Goal: Information Seeking & Learning: Learn about a topic

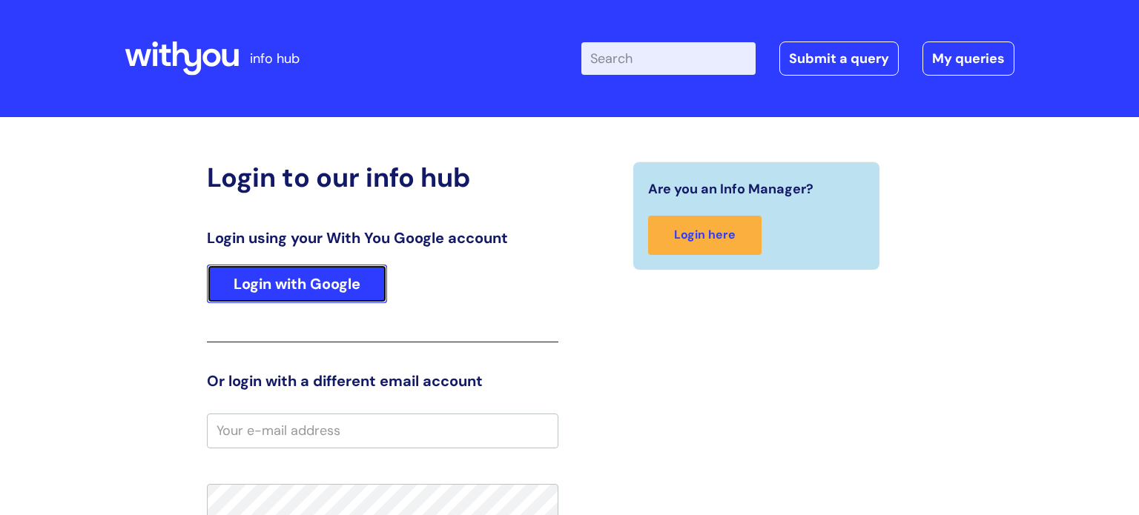
click at [345, 287] on link "Login with Google" at bounding box center [297, 284] width 180 height 39
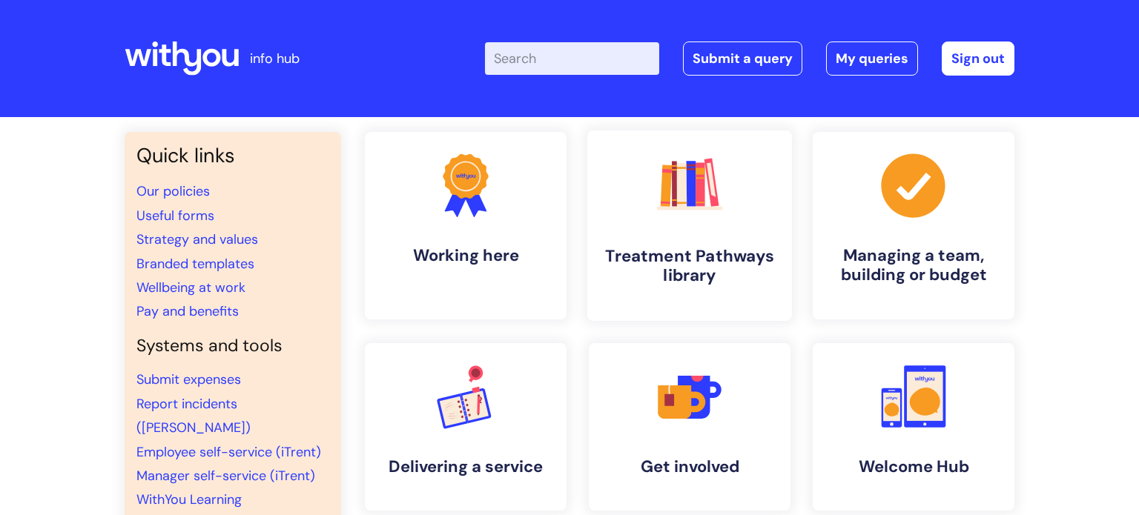
click at [648, 257] on h4 "Treatment Pathways library" at bounding box center [689, 266] width 181 height 40
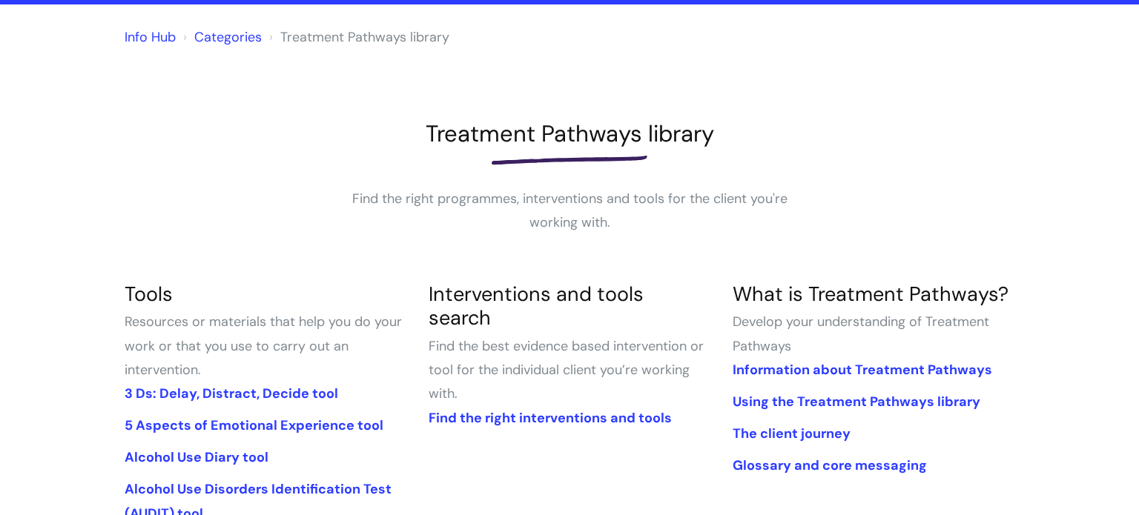
scroll to position [119, 0]
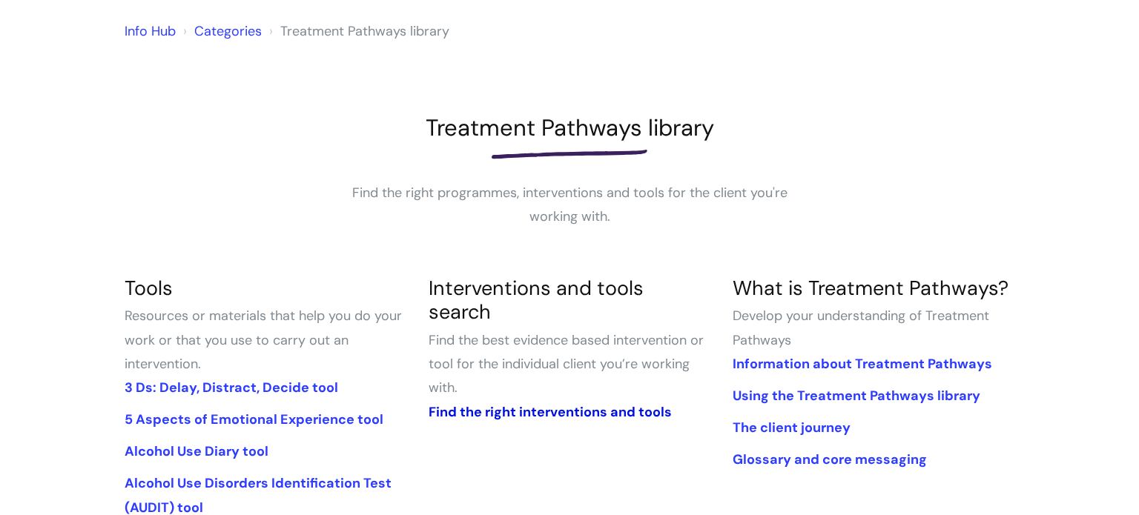
click at [512, 403] on link "Find the right interventions and tools" at bounding box center [550, 412] width 243 height 18
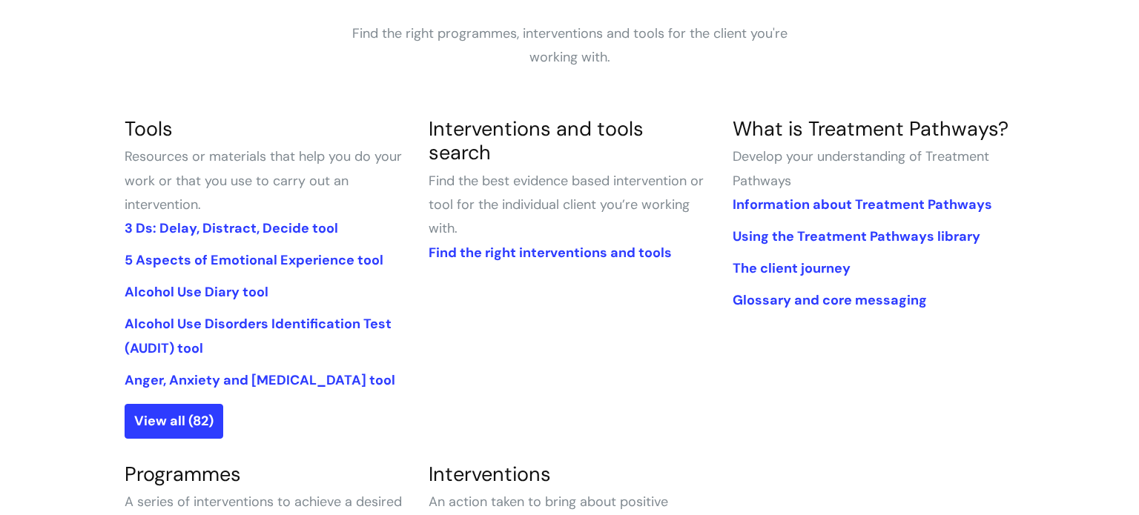
scroll to position [311, 0]
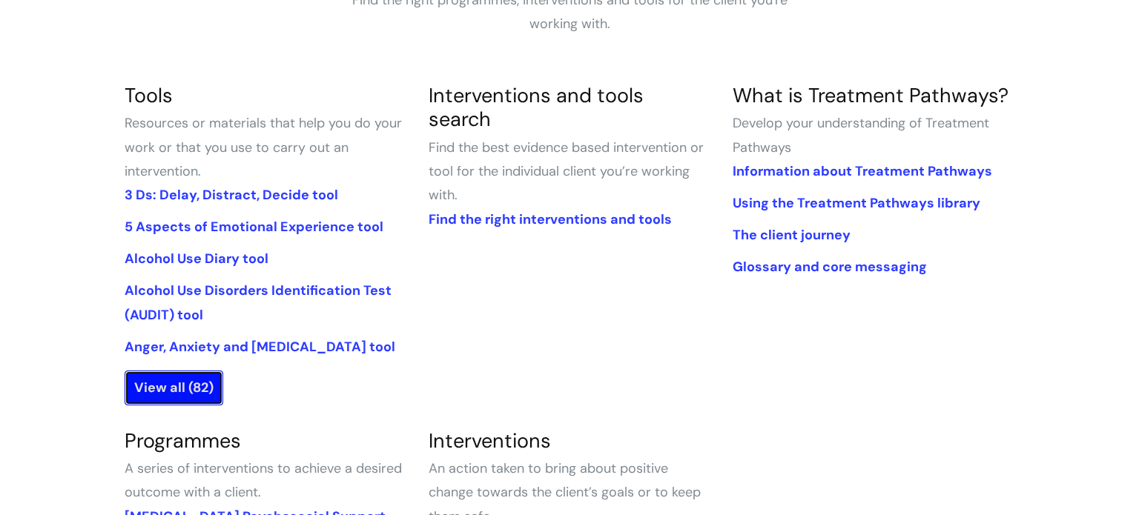
click at [184, 389] on link "View all (82)" at bounding box center [174, 388] width 99 height 34
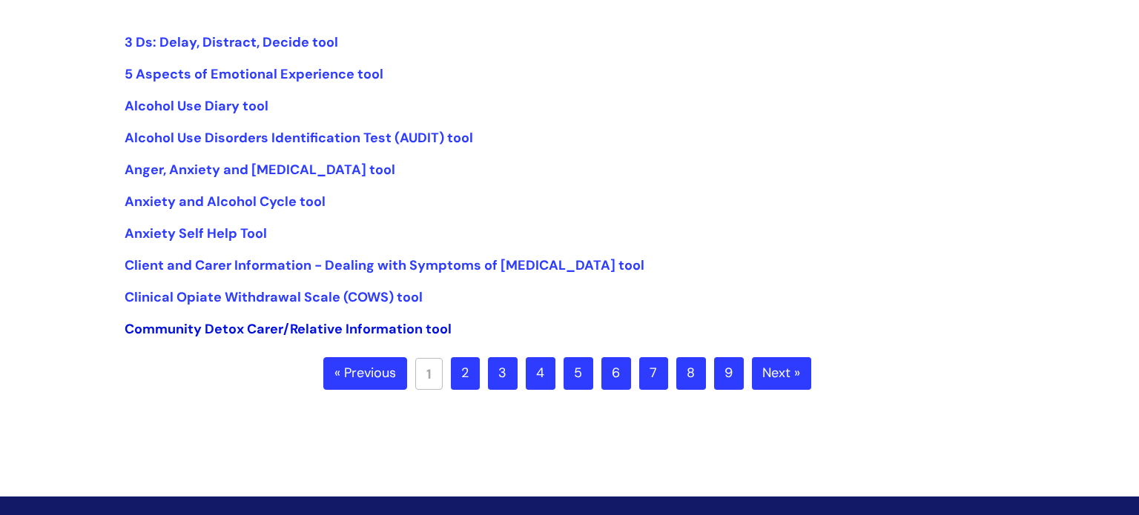
scroll to position [374, 0]
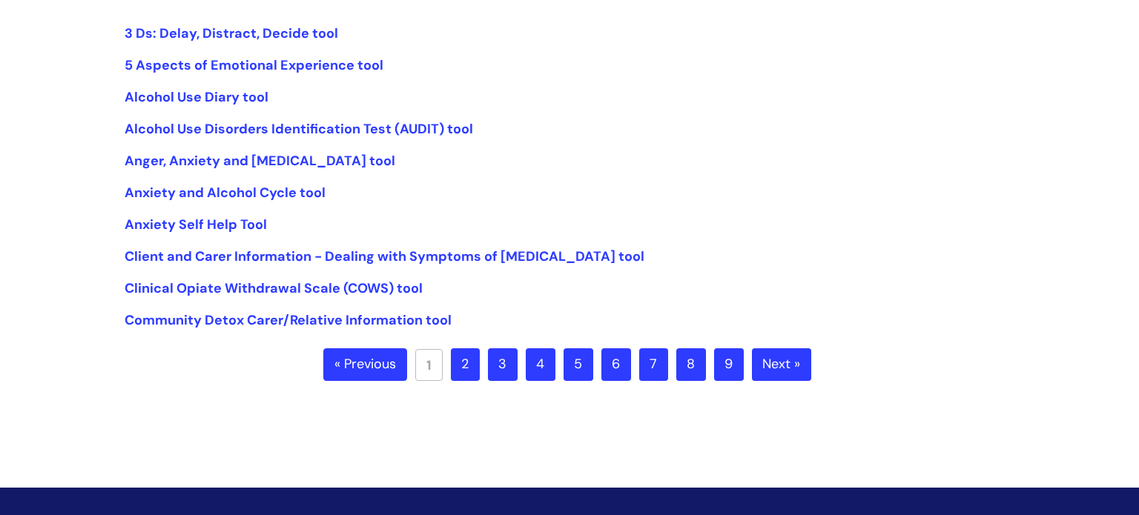
click at [469, 365] on link "2" at bounding box center [465, 365] width 29 height 33
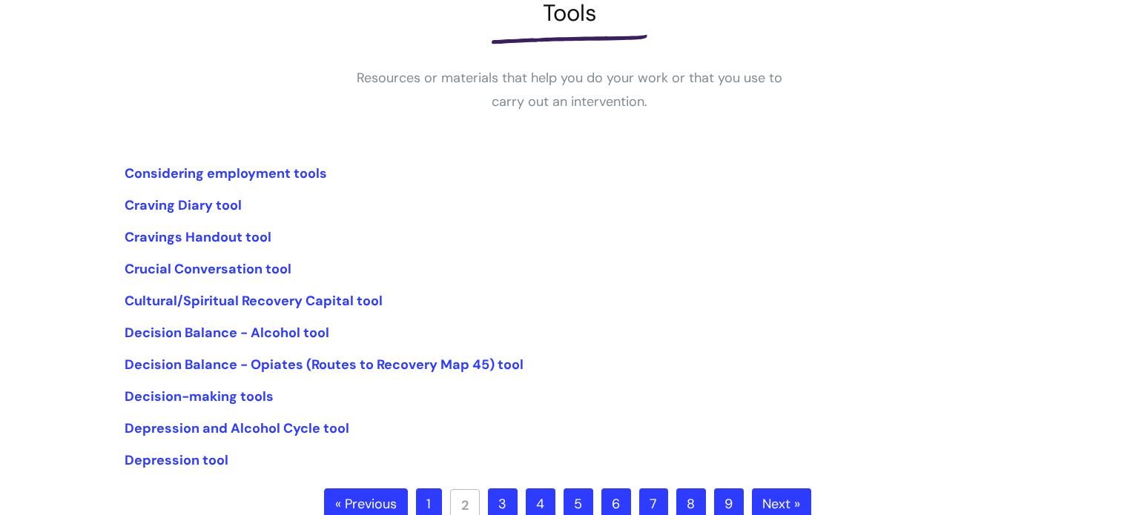
scroll to position [252, 0]
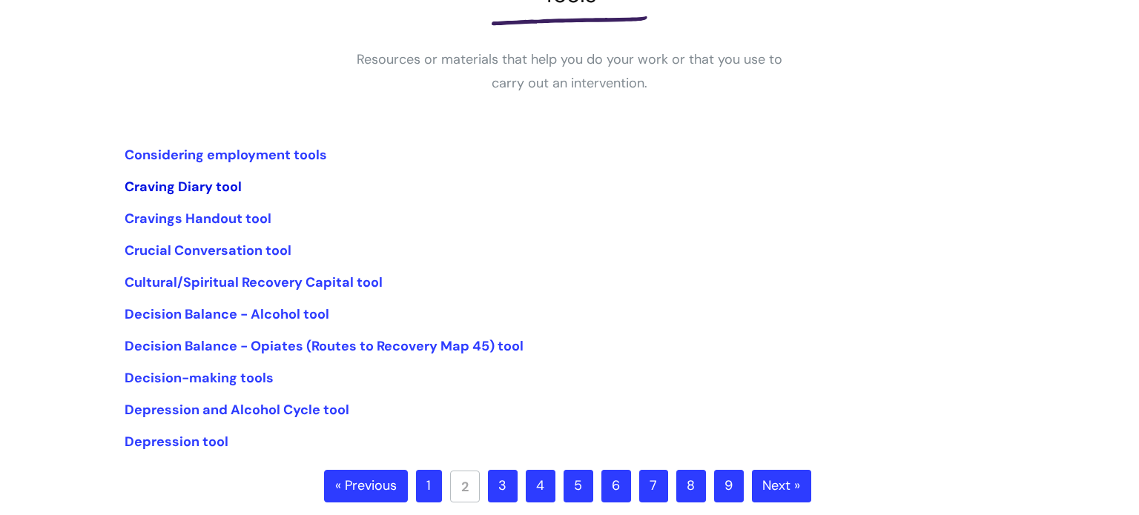
click at [197, 186] on link "Craving Diary tool" at bounding box center [183, 187] width 117 height 18
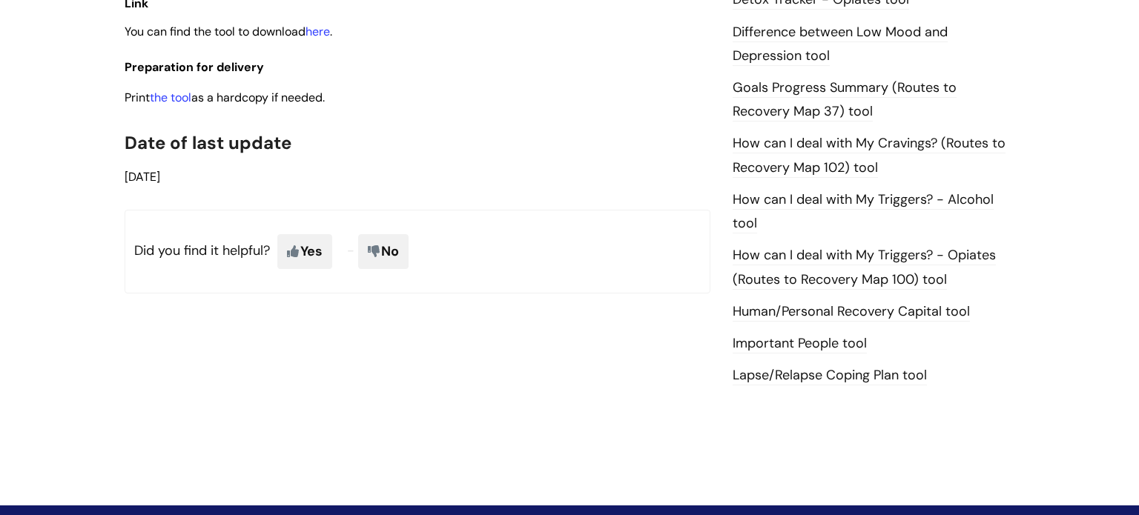
scroll to position [967, 0]
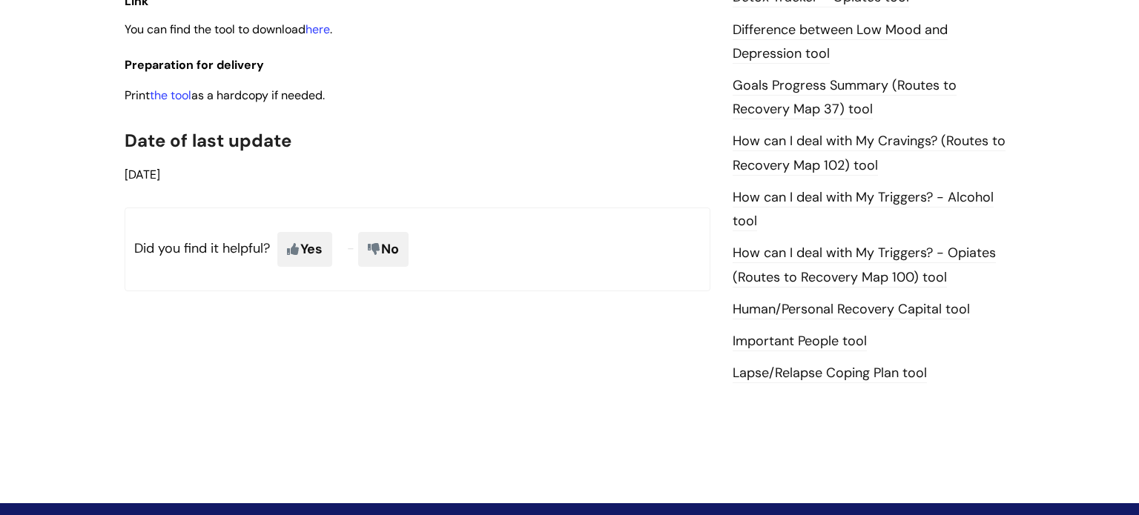
click at [782, 251] on link "How can I deal with My Triggers? - Opiates (Routes to Recovery Map 100) tool" at bounding box center [864, 265] width 263 height 43
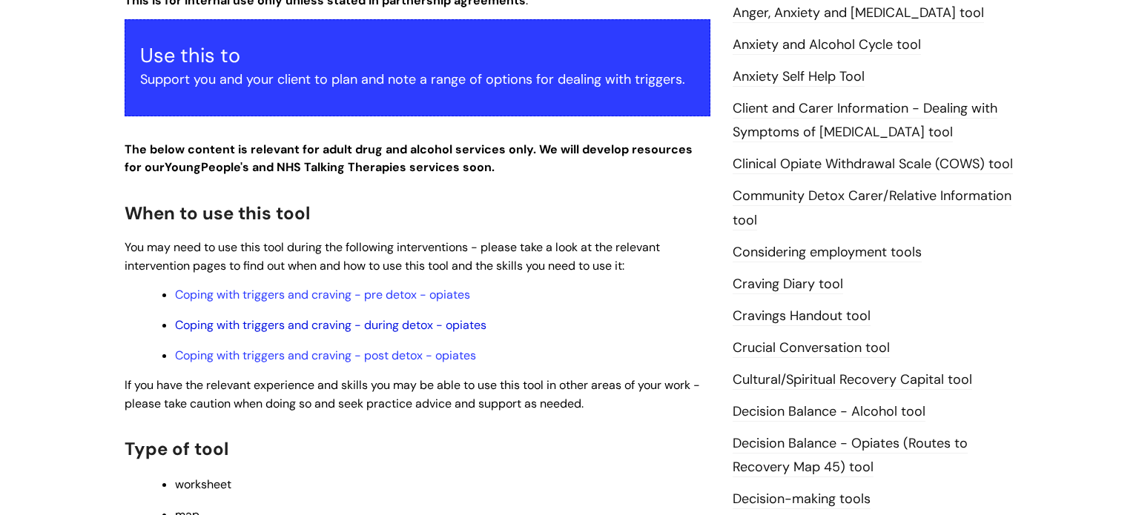
scroll to position [379, 0]
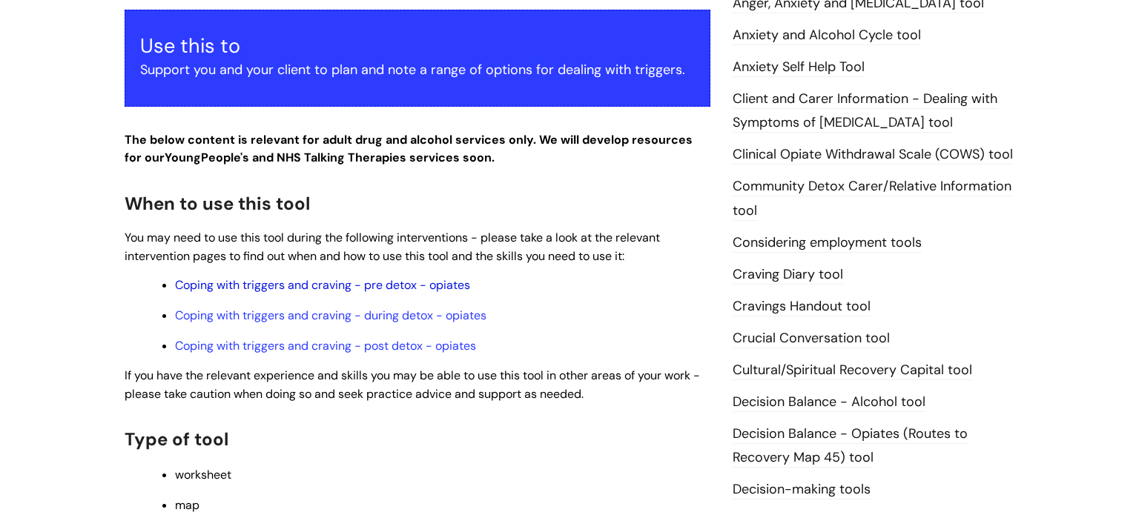
click at [330, 288] on link "Coping with triggers and craving - pre detox - opiates" at bounding box center [322, 285] width 295 height 16
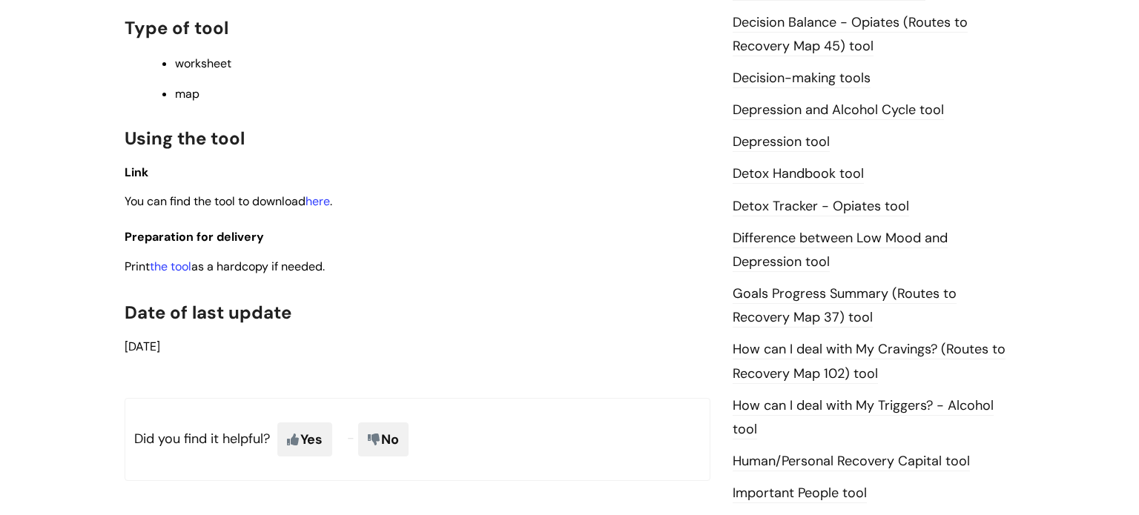
scroll to position [792, 0]
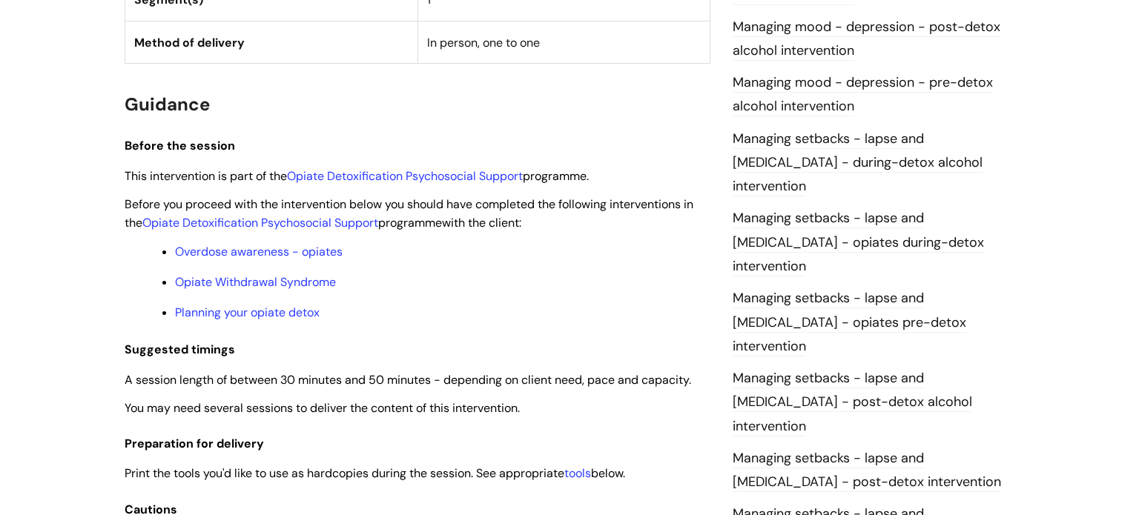
scroll to position [1108, 0]
click at [288, 256] on link "Overdose awareness - opiates" at bounding box center [259, 251] width 168 height 16
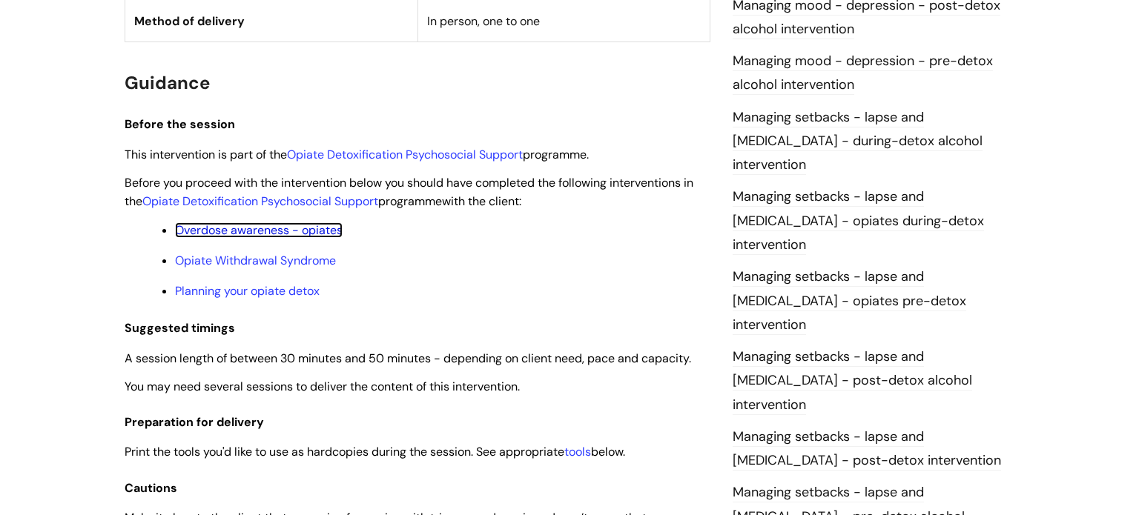
scroll to position [1132, 0]
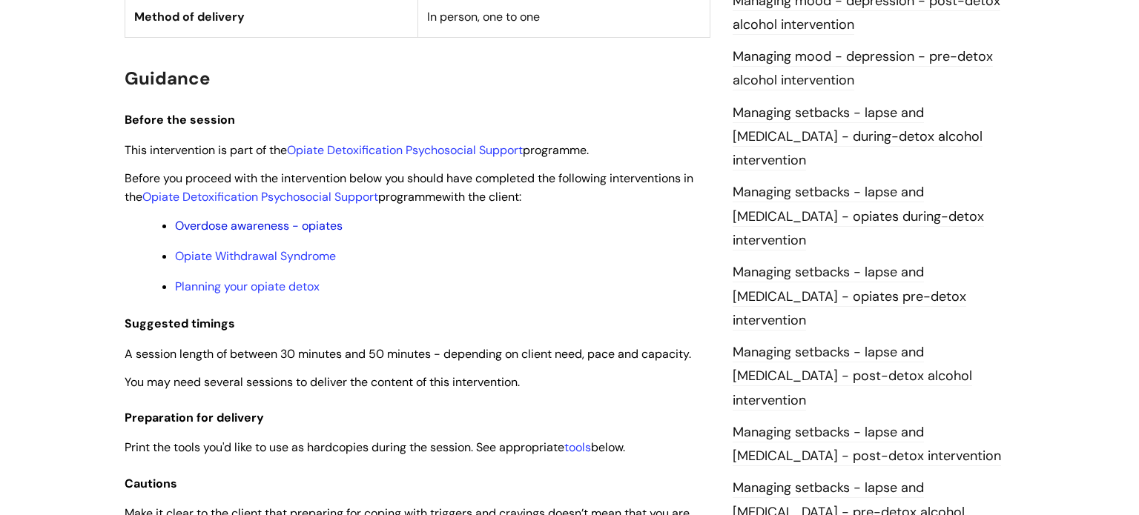
click at [261, 231] on link "Overdose awareness - opiates" at bounding box center [259, 226] width 168 height 16
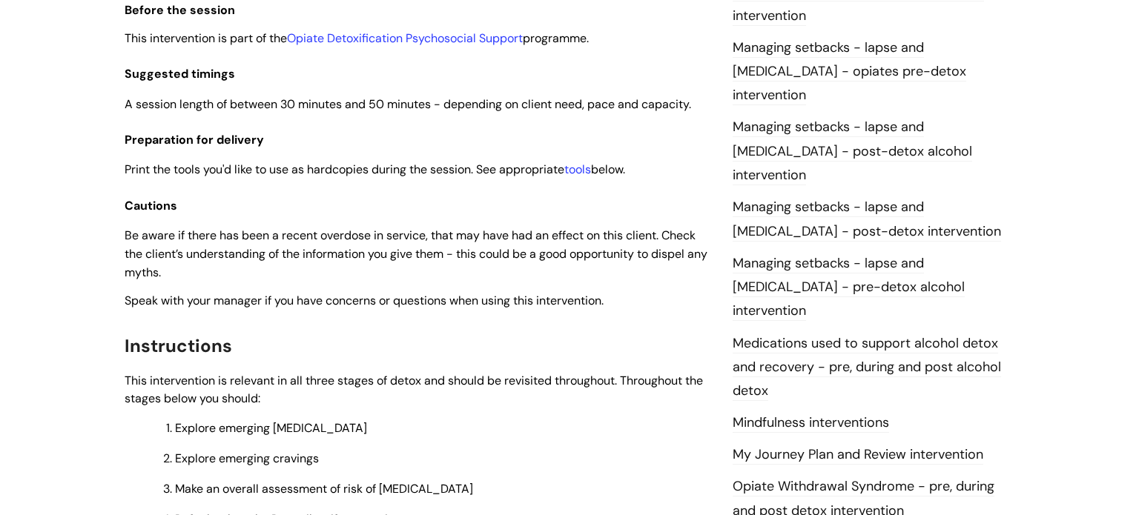
scroll to position [1422, 0]
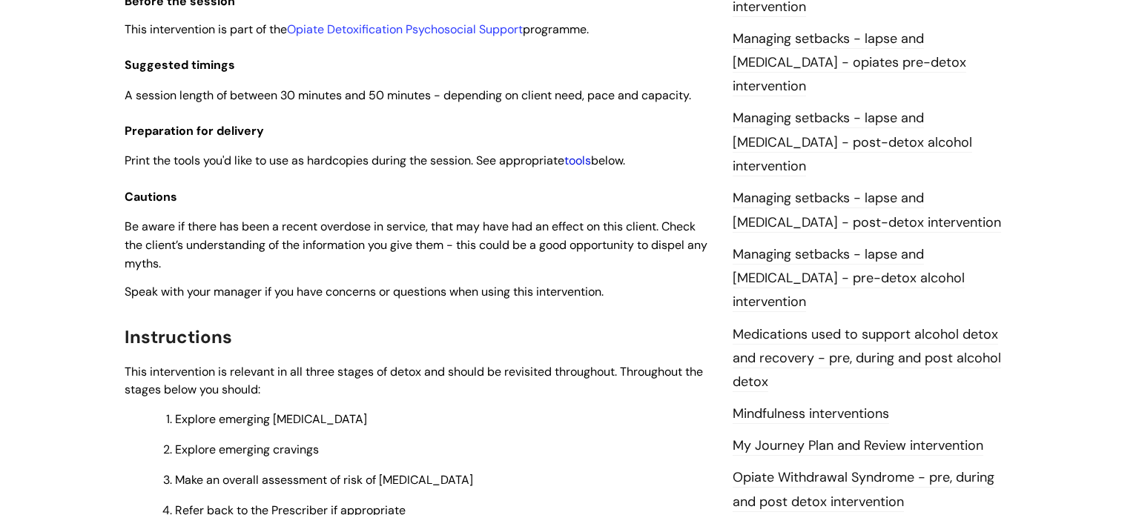
click at [589, 153] on link "tools" at bounding box center [577, 161] width 27 height 16
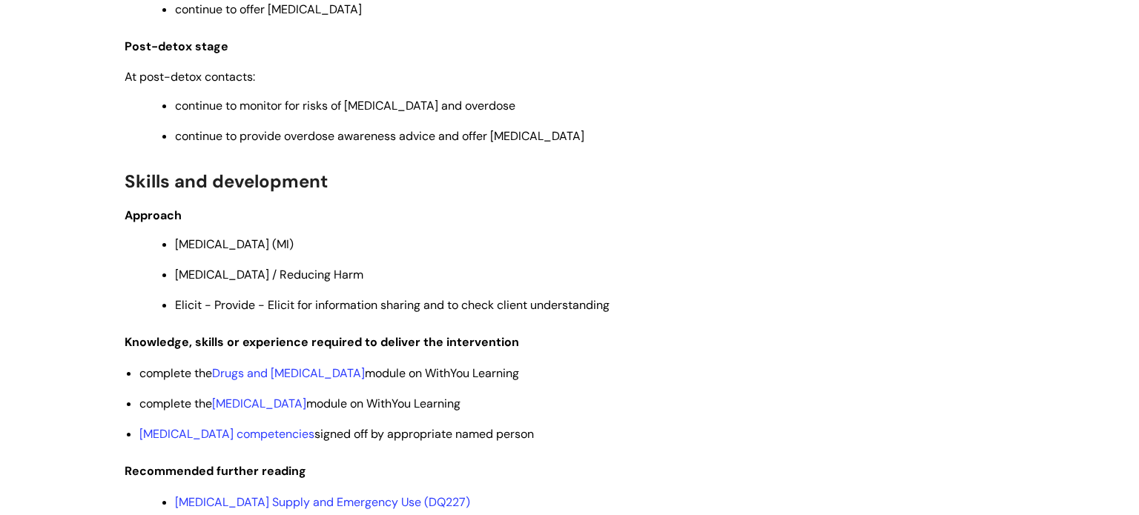
scroll to position [2756, 0]
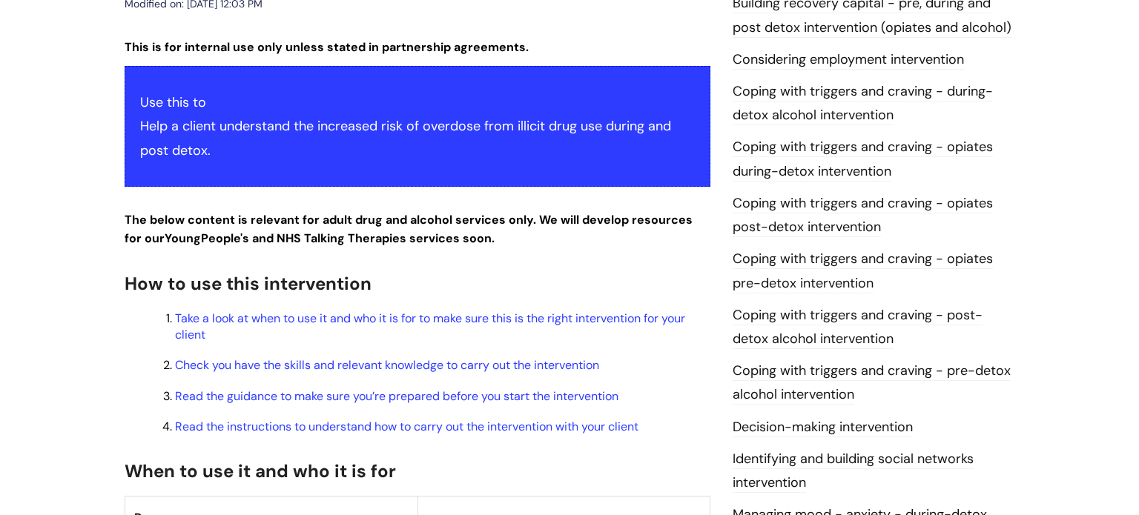
scroll to position [295, 0]
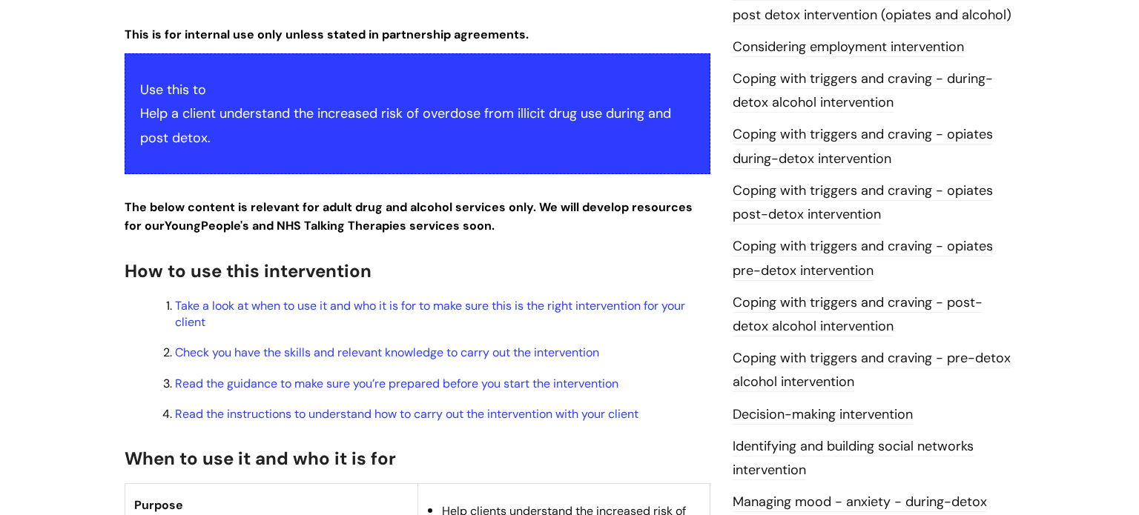
click at [759, 249] on link "Coping with triggers and craving - opiates pre-detox intervention" at bounding box center [863, 258] width 260 height 43
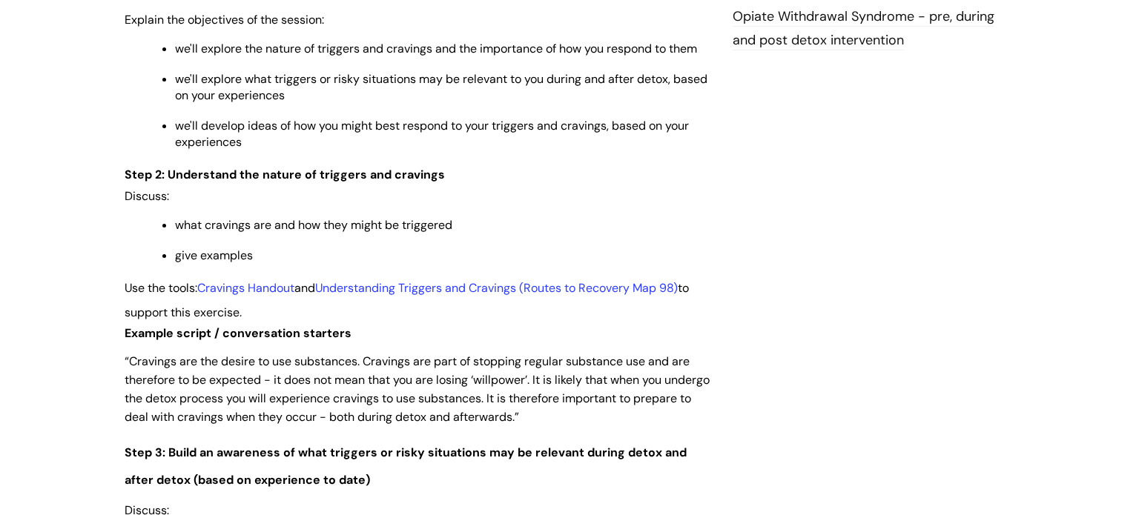
scroll to position [1835, 0]
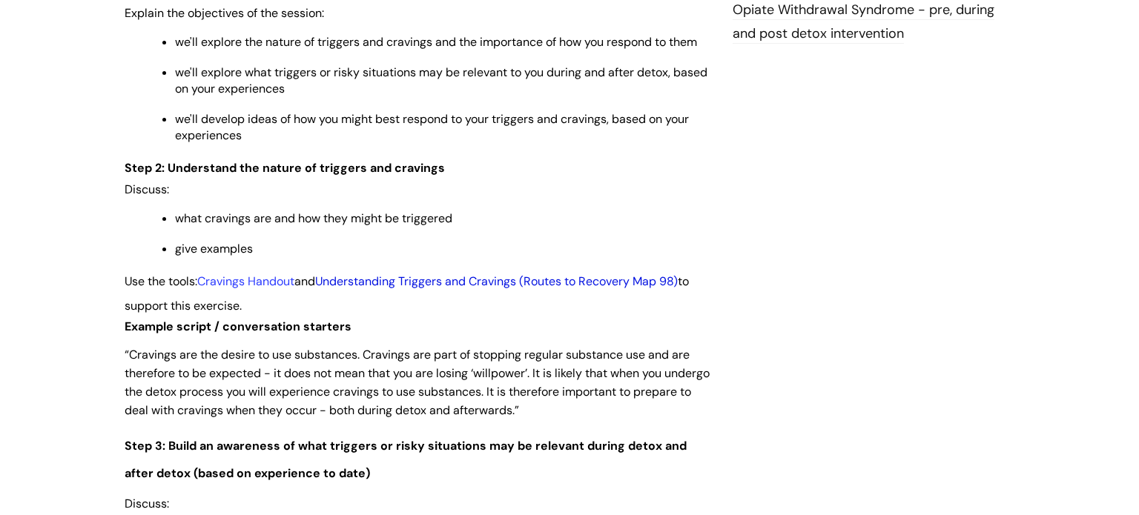
click at [381, 289] on link "Understanding Triggers and Cravings (Routes to Recovery Map 98)" at bounding box center [496, 282] width 363 height 16
click at [252, 289] on link "Cravings Handout" at bounding box center [245, 282] width 97 height 16
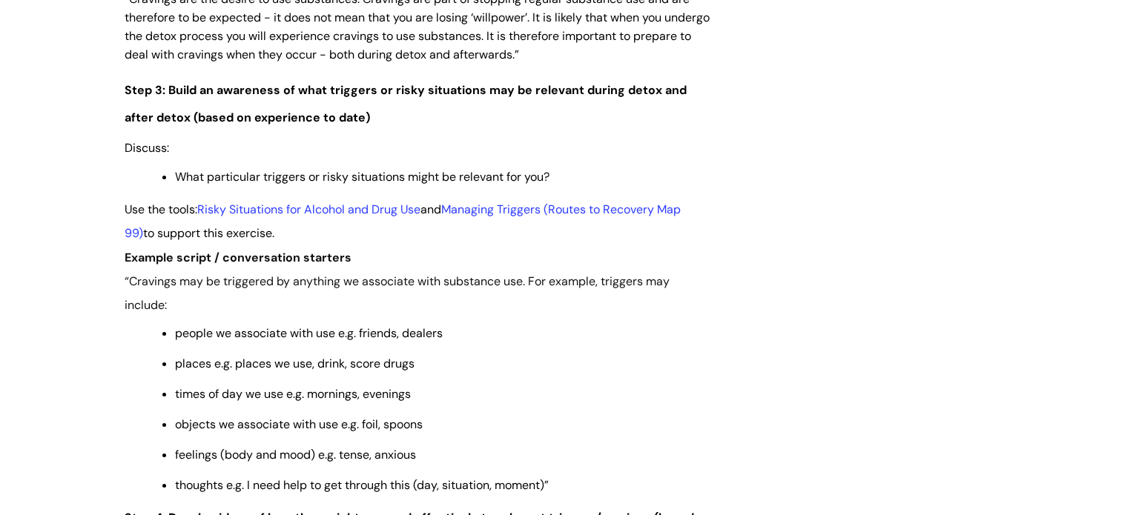
scroll to position [2191, 0]
click at [332, 217] on link "Risky Situations for Alcohol and Drug Use" at bounding box center [308, 209] width 223 height 16
click at [504, 222] on link "Managing Triggers (Routes to Recovery Map 99)" at bounding box center [403, 220] width 556 height 39
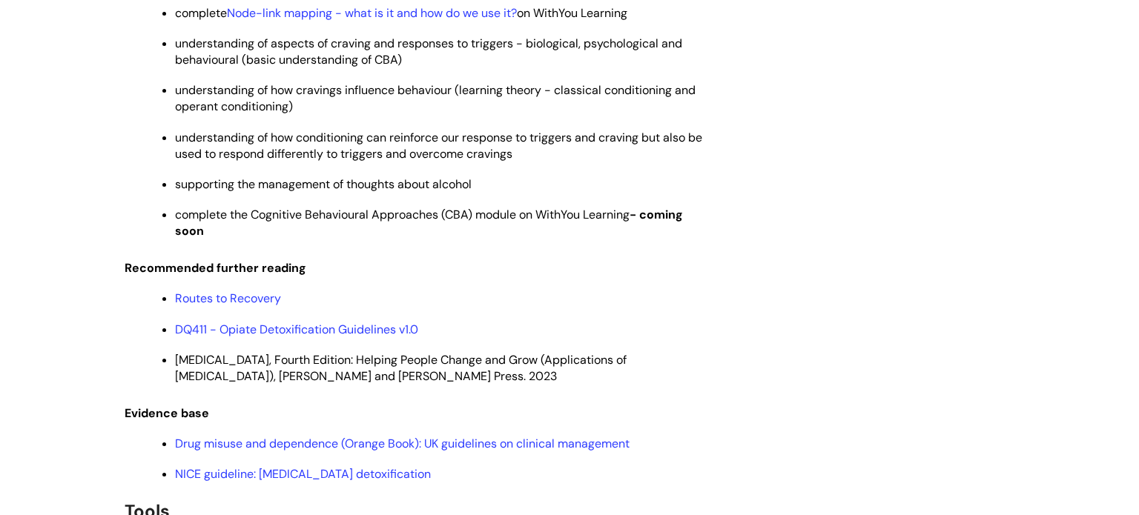
scroll to position [3492, 0]
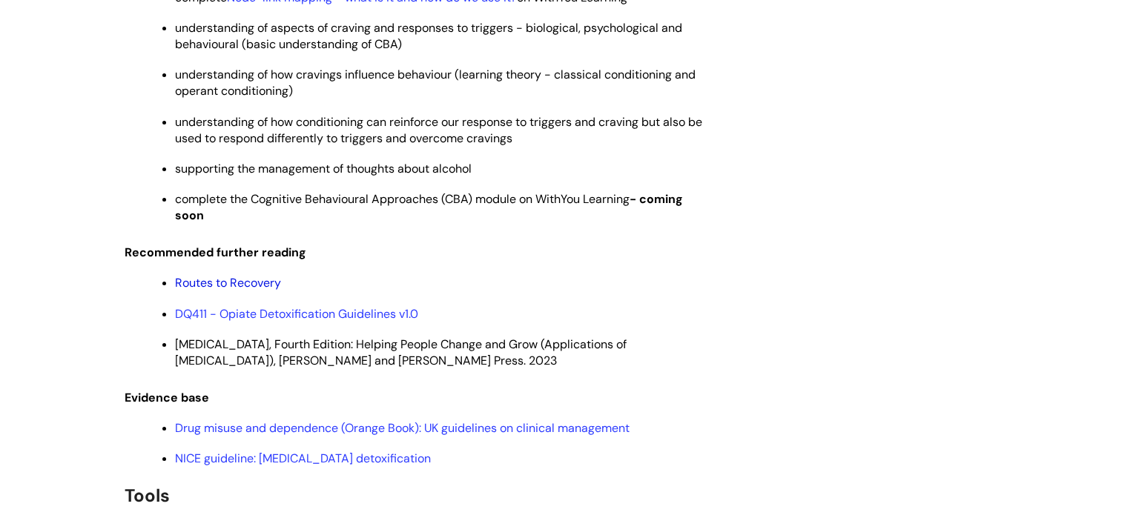
click at [254, 291] on link "Routes to Recovery" at bounding box center [228, 283] width 106 height 16
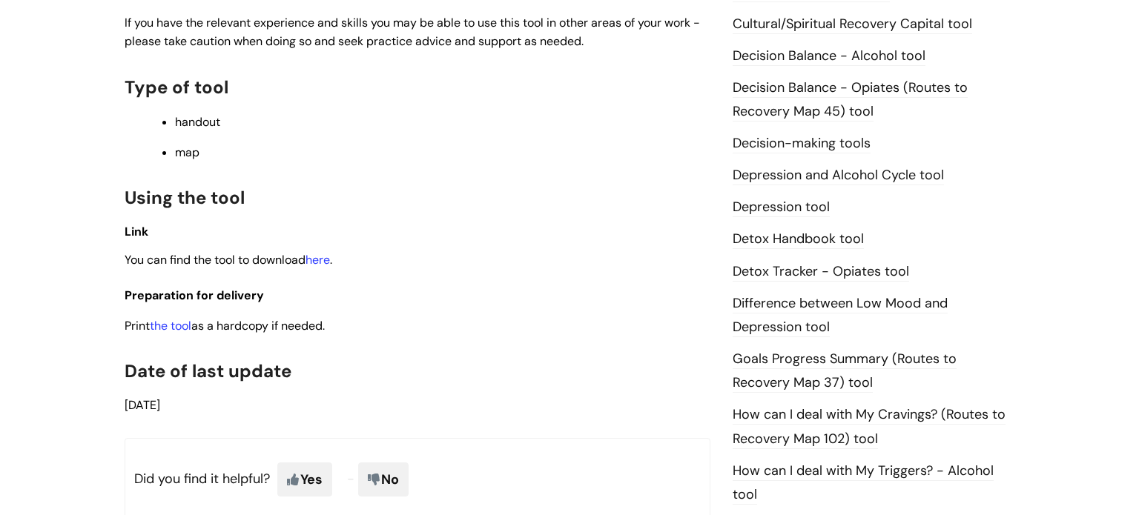
scroll to position [733, 0]
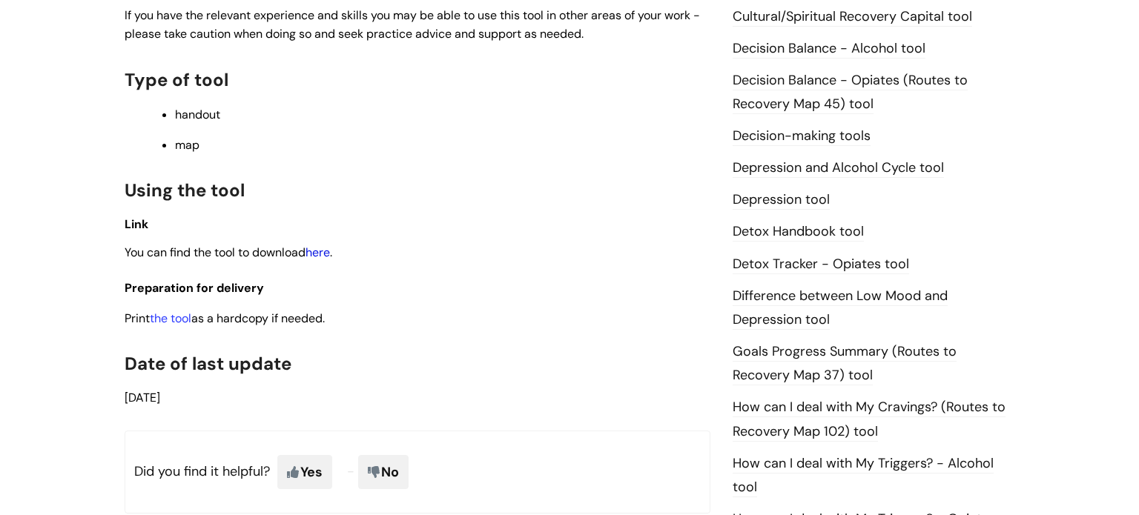
click at [324, 260] on link "here" at bounding box center [318, 253] width 24 height 16
click at [182, 323] on link "the tool" at bounding box center [171, 319] width 42 height 16
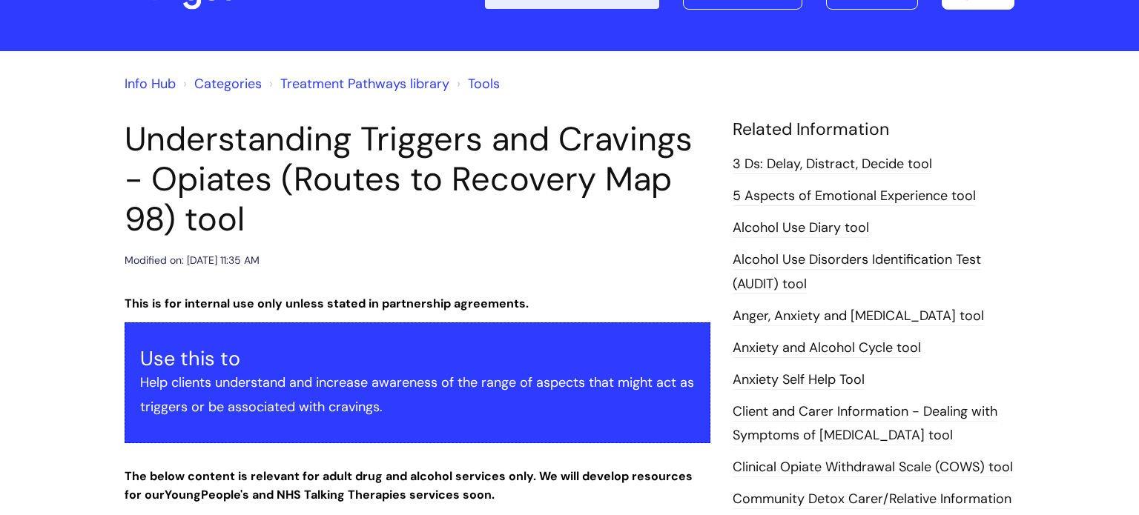
scroll to position [38, 0]
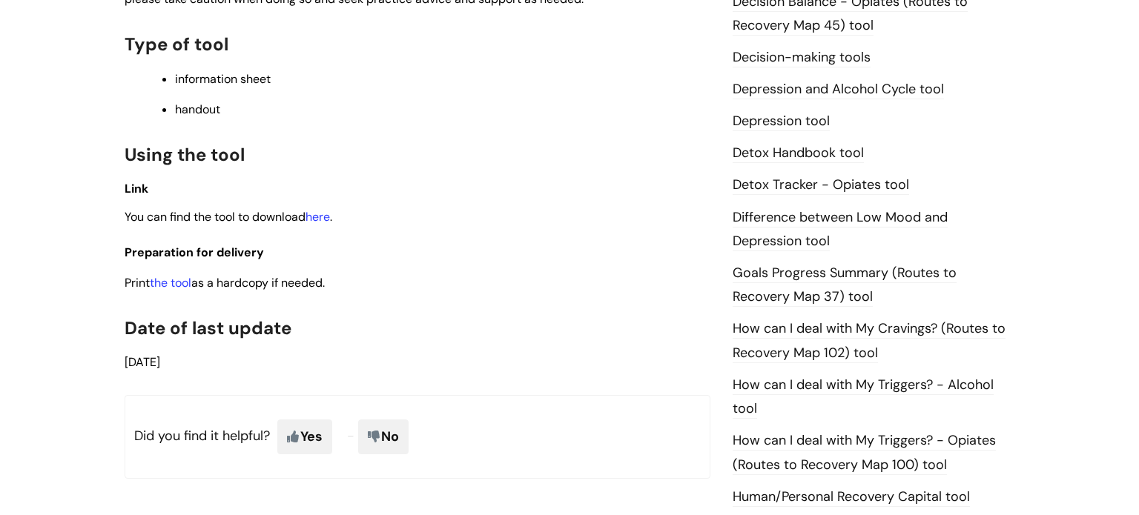
scroll to position [780, 0]
click at [182, 288] on link "the tool" at bounding box center [171, 282] width 42 height 16
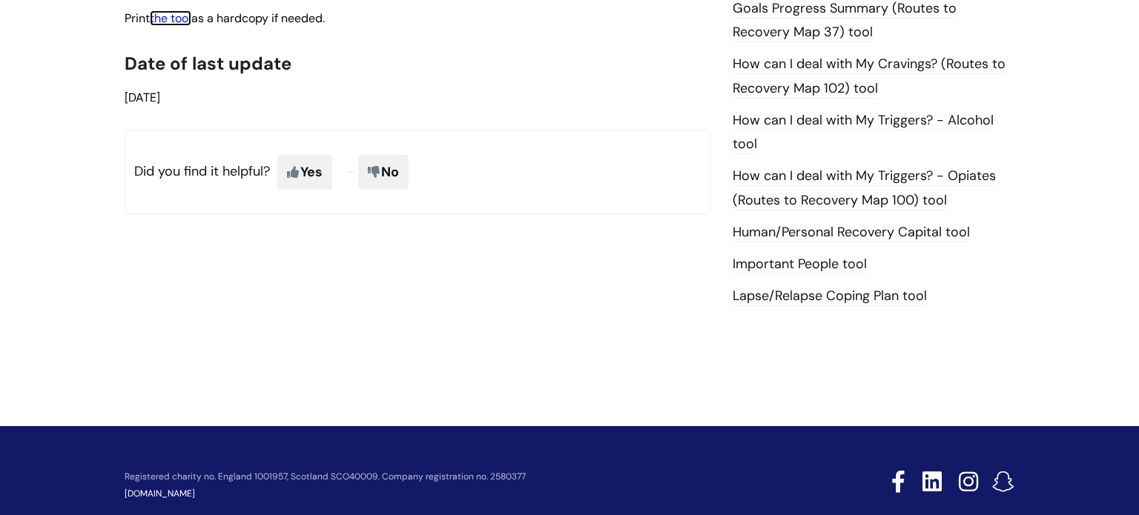
scroll to position [1046, 0]
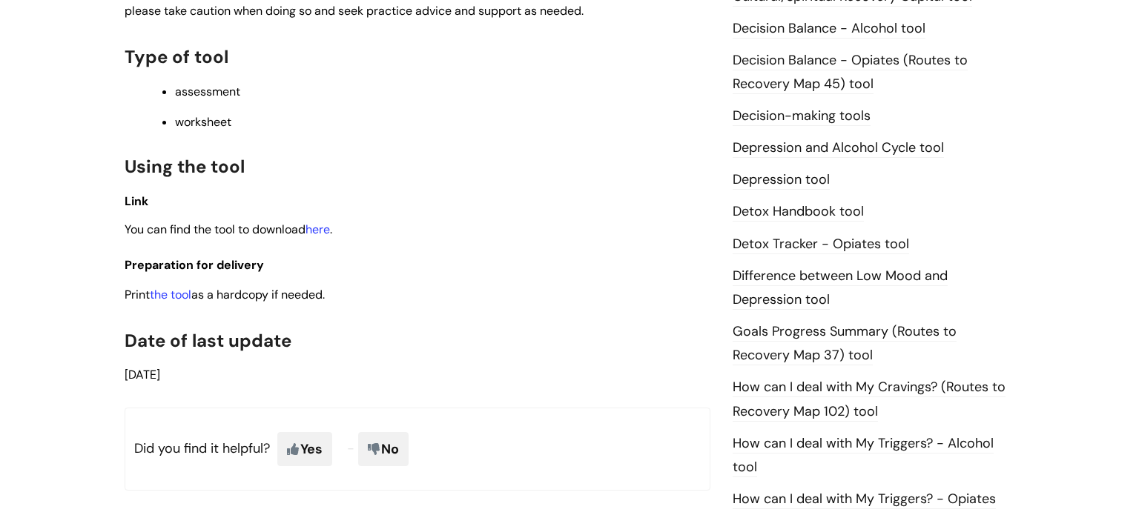
scroll to position [762, 0]
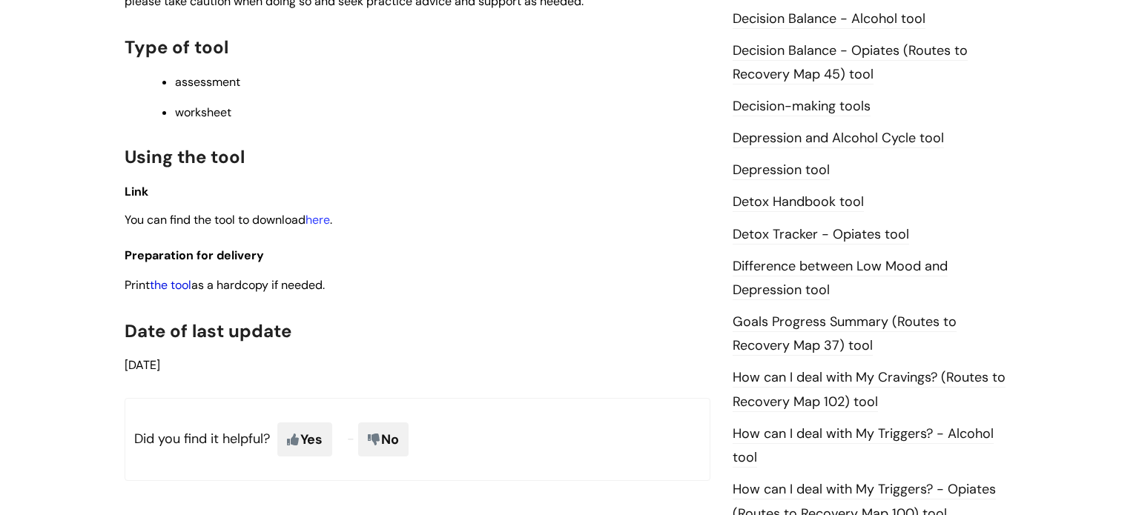
click at [181, 292] on link "the tool" at bounding box center [171, 285] width 42 height 16
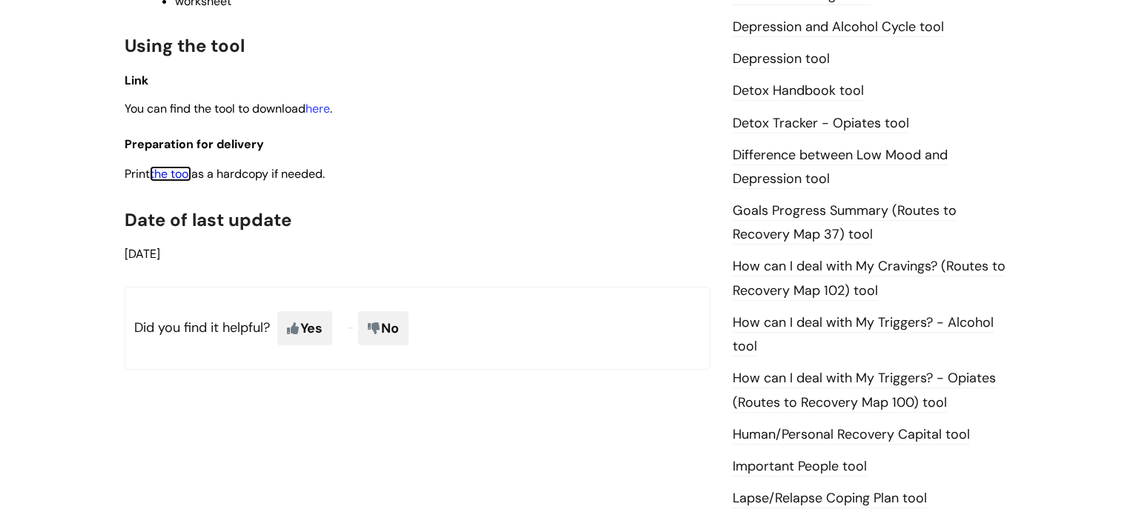
scroll to position [869, 0]
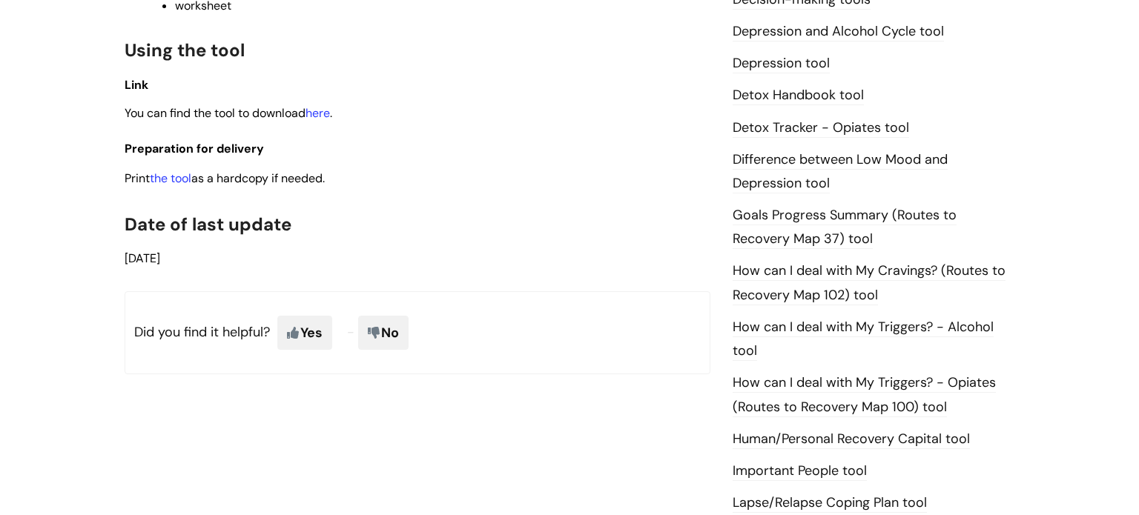
click at [788, 383] on link "How can I deal with My Triggers? - Opiates (Routes to Recovery Map 100) tool" at bounding box center [864, 395] width 263 height 43
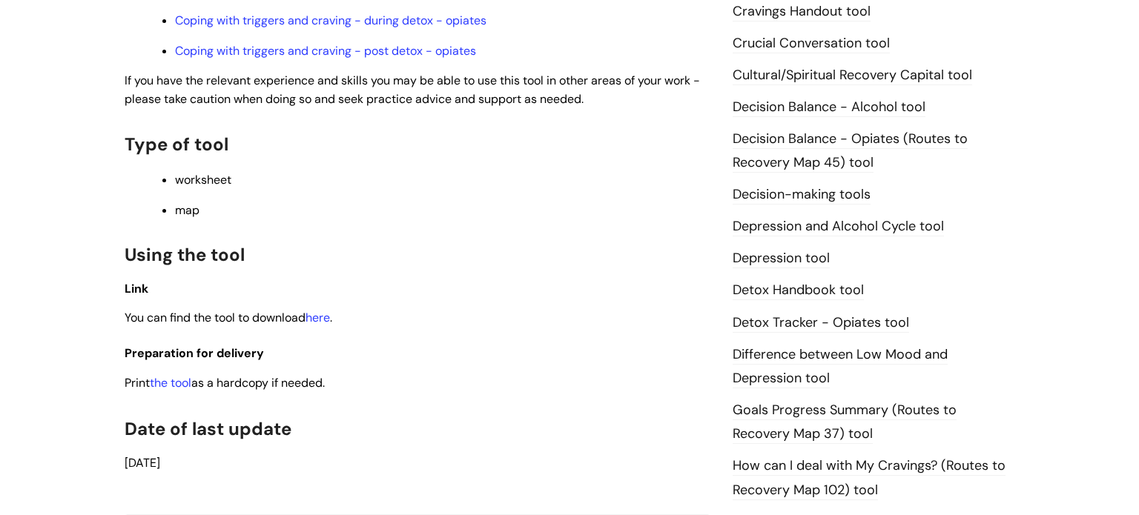
scroll to position [377, 0]
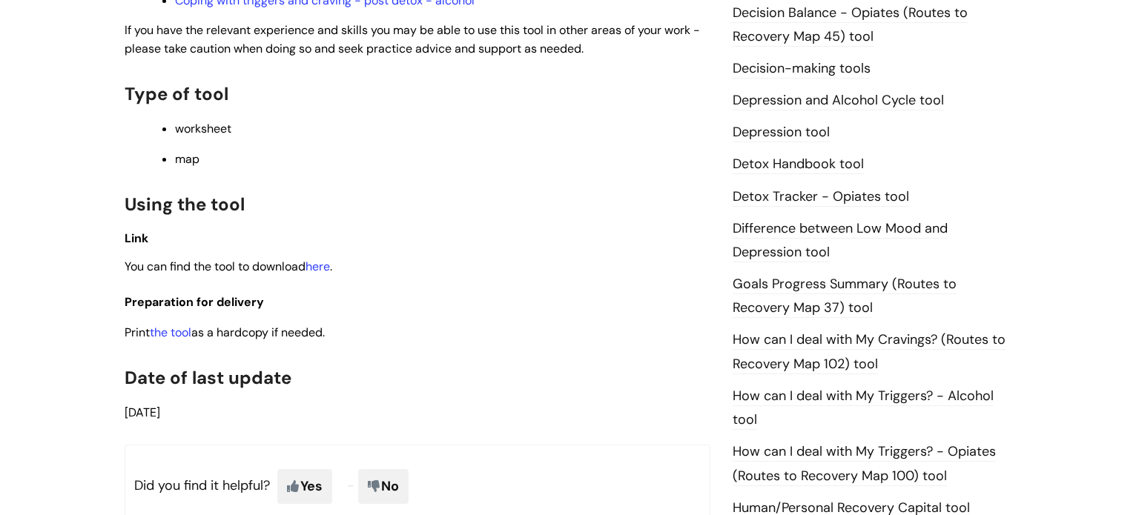
scroll to position [810, 0]
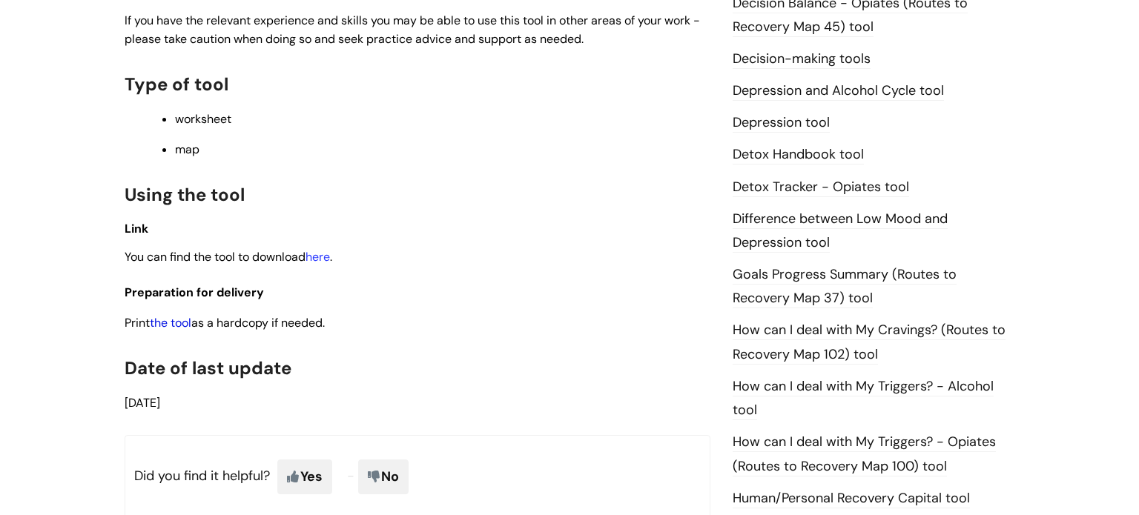
click at [171, 331] on link "the tool" at bounding box center [171, 323] width 42 height 16
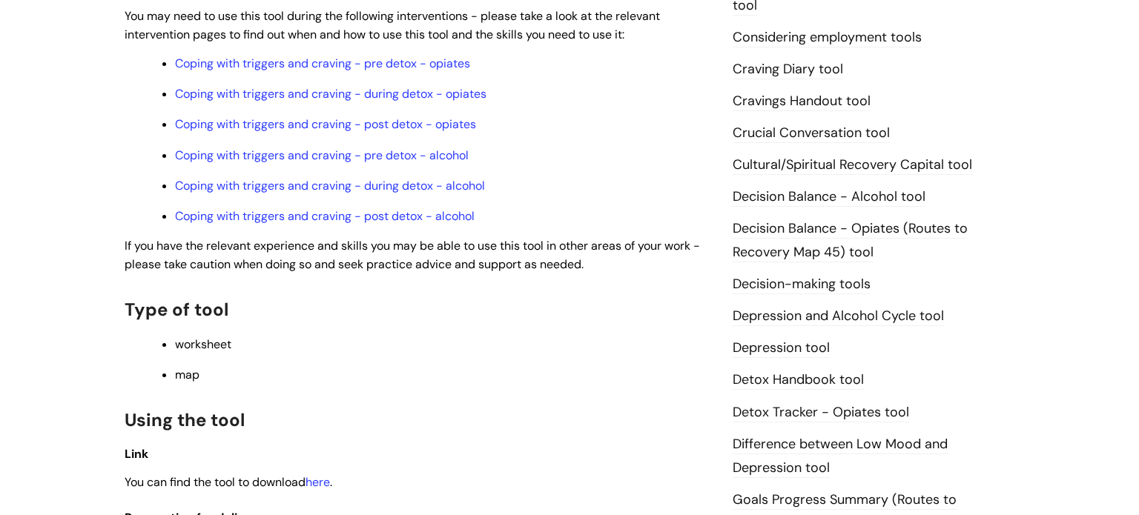
scroll to position [314, 0]
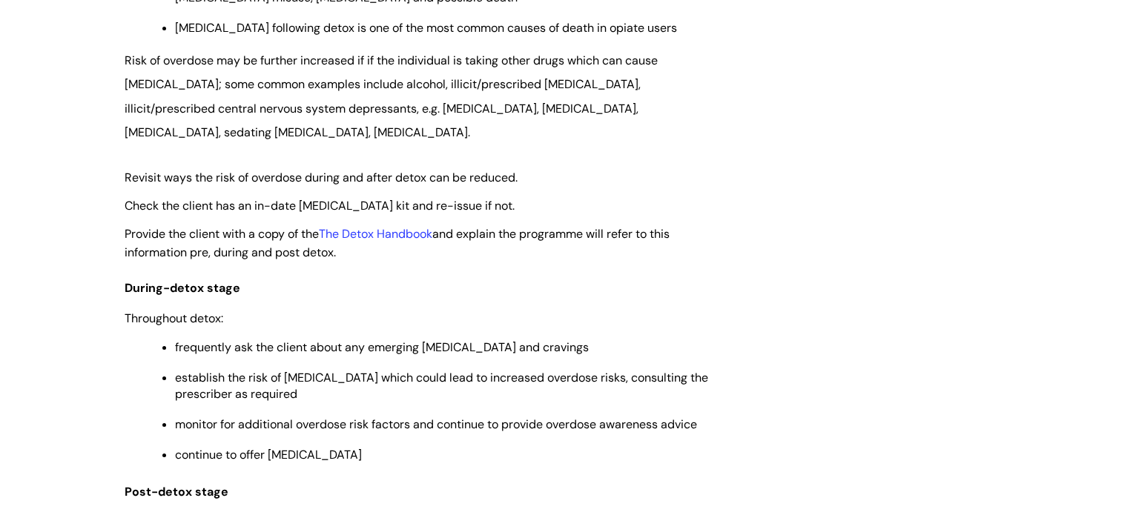
scroll to position [2385, 0]
click at [370, 231] on link "The Detox Handbook" at bounding box center [375, 235] width 113 height 16
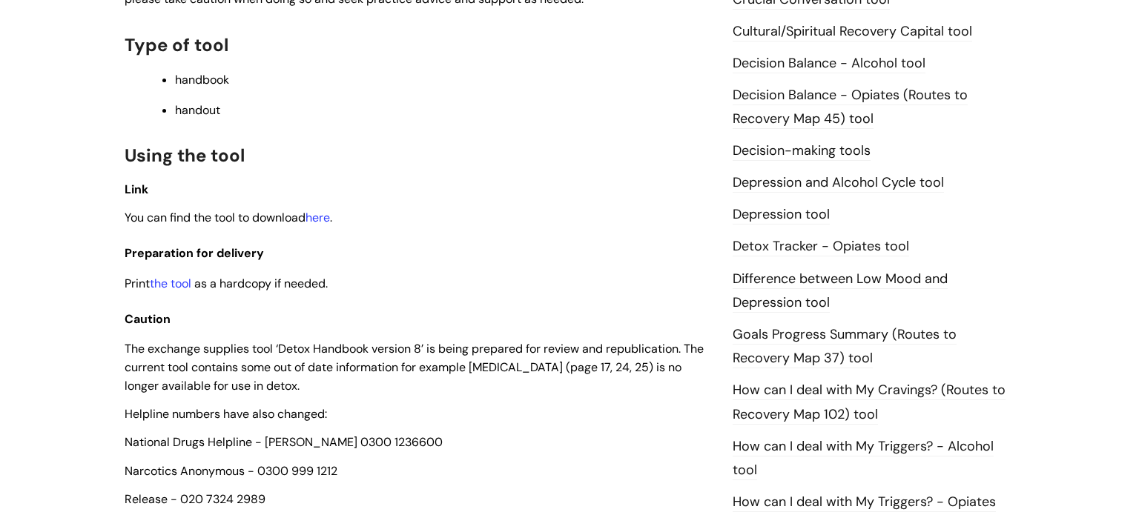
scroll to position [714, 0]
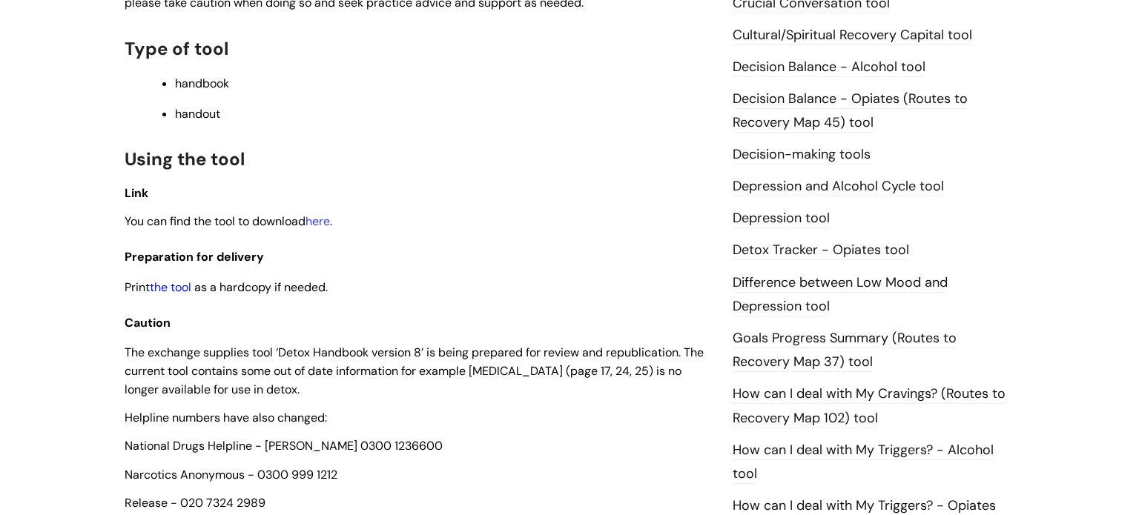
click at [163, 293] on link "the tool" at bounding box center [171, 288] width 42 height 16
